Goal: Task Accomplishment & Management: Use online tool/utility

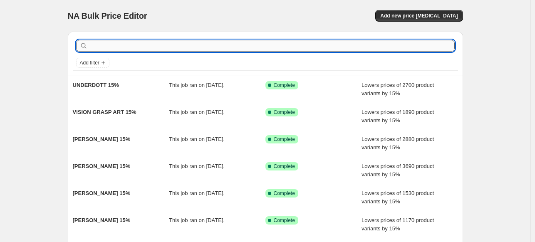
click at [167, 49] on input "text" at bounding box center [271, 46] width 365 height 12
paste input "[PERSON_NAME]"
type input "[PERSON_NAME]"
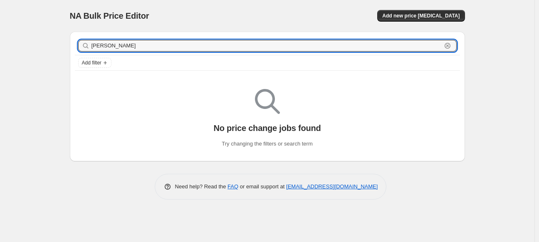
click at [170, 48] on input "[PERSON_NAME]" at bounding box center [266, 46] width 350 height 12
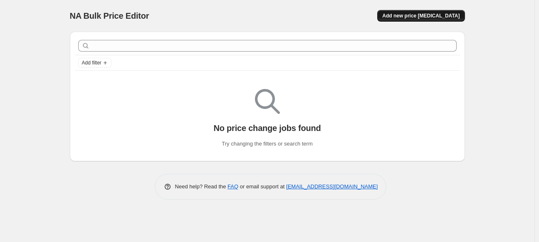
click at [429, 12] on button "Add new price [MEDICAL_DATA]" at bounding box center [420, 16] width 87 height 12
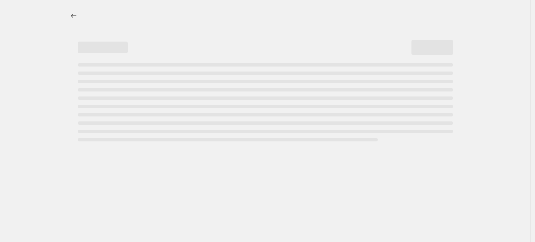
select select "percentage"
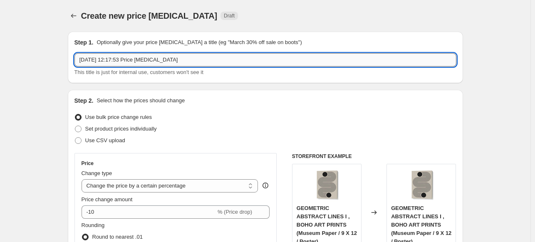
click at [202, 59] on input "[DATE] 12:17:53 Price [MEDICAL_DATA]" at bounding box center [265, 59] width 382 height 13
paste input "[PERSON_NAME]"
type input "[PERSON_NAME] 15%"
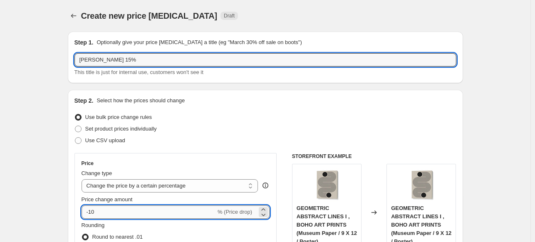
click at [114, 206] on input "-10" at bounding box center [148, 211] width 134 height 13
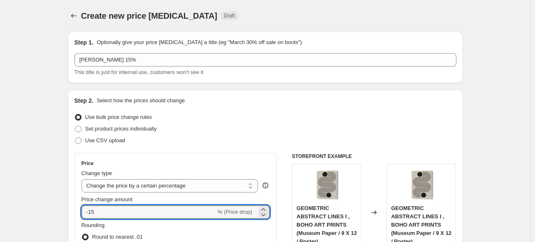
type input "-15"
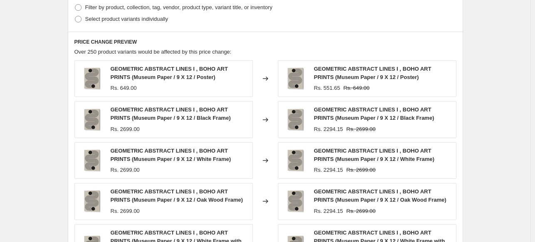
scroll to position [333, 0]
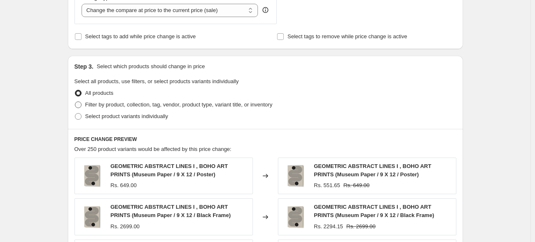
click at [109, 106] on span "Filter by product, collection, tag, vendor, product type, variant title, or inv…" at bounding box center [178, 104] width 187 height 6
click at [75, 102] on input "Filter by product, collection, tag, vendor, product type, variant title, or inv…" at bounding box center [75, 101] width 0 height 0
radio input "true"
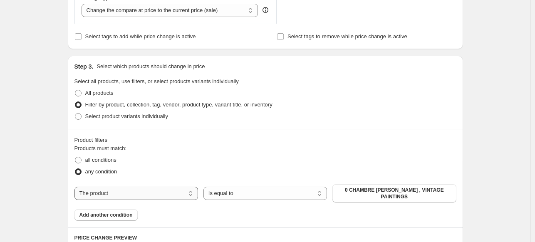
click at [145, 191] on select "The product The product's collection The product's tag The product's vendor The…" at bounding box center [135, 193] width 123 height 13
select select "collection"
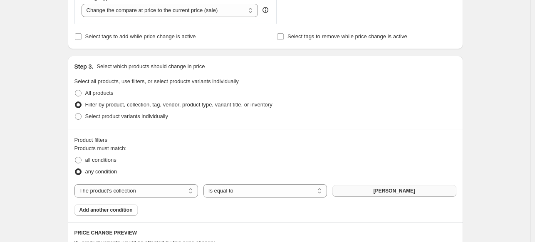
click at [399, 192] on span "[PERSON_NAME]" at bounding box center [394, 190] width 42 height 7
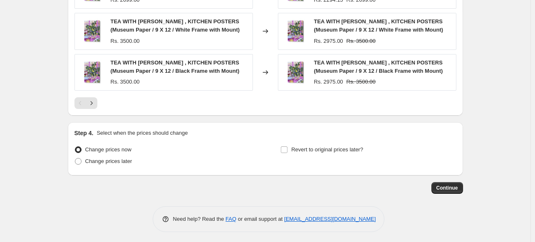
scroll to position [695, 0]
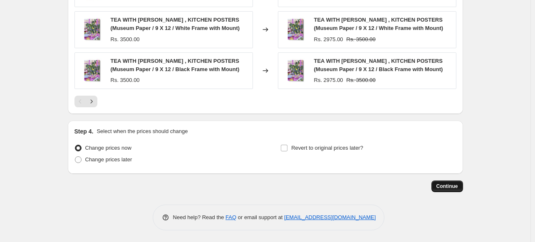
click at [446, 190] on button "Continue" at bounding box center [447, 186] width 32 height 12
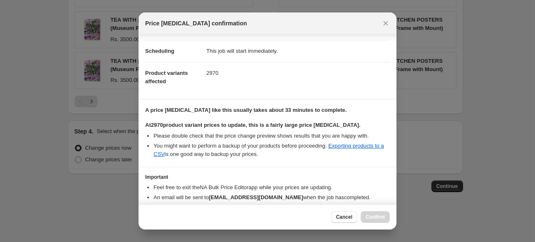
scroll to position [101, 0]
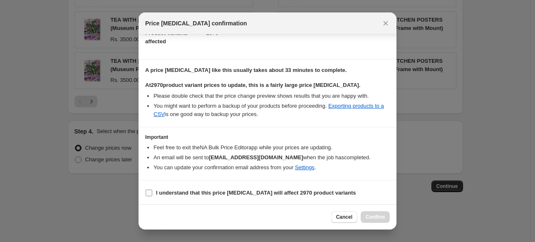
click at [264, 190] on b "I understand that this price [MEDICAL_DATA] will affect 2970 product variants" at bounding box center [256, 193] width 200 height 6
click at [152, 190] on input "I understand that this price [MEDICAL_DATA] will affect 2970 product variants" at bounding box center [149, 193] width 7 height 7
checkbox input "true"
click at [374, 216] on span "Confirm" at bounding box center [374, 217] width 19 height 7
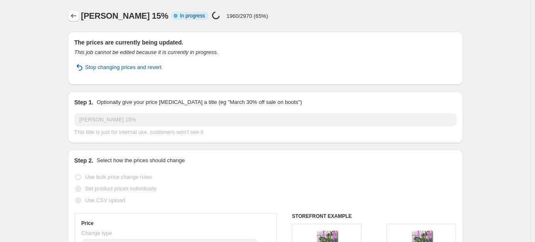
click at [76, 13] on icon "Price change jobs" at bounding box center [73, 16] width 8 height 8
